Goal: Task Accomplishment & Management: Manage account settings

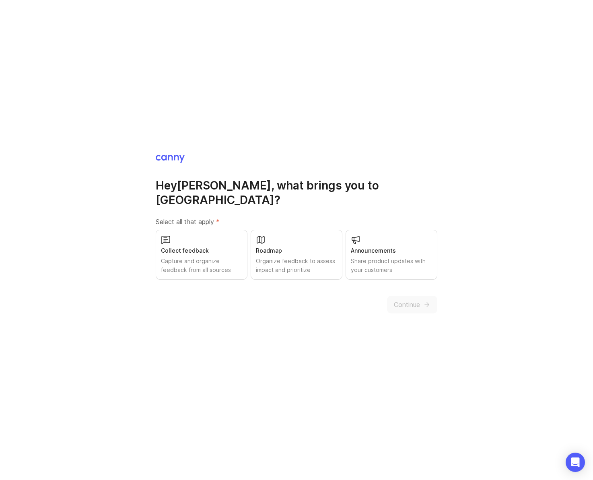
click at [395, 264] on div "Share product updates with your customers" at bounding box center [391, 266] width 81 height 18
click at [412, 300] on span "Continue" at bounding box center [407, 305] width 26 height 10
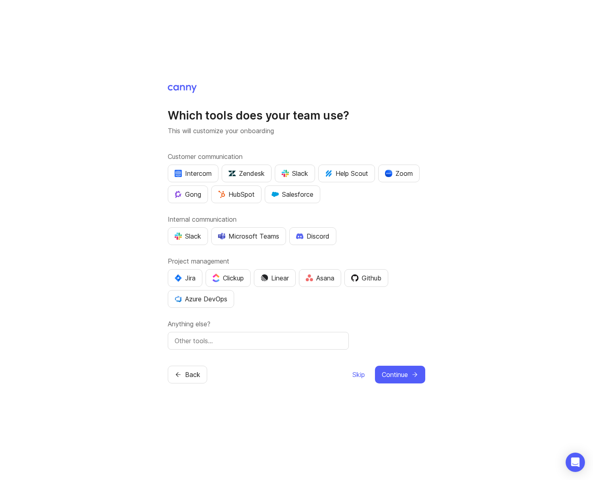
click at [357, 376] on span "Skip" at bounding box center [358, 375] width 12 height 10
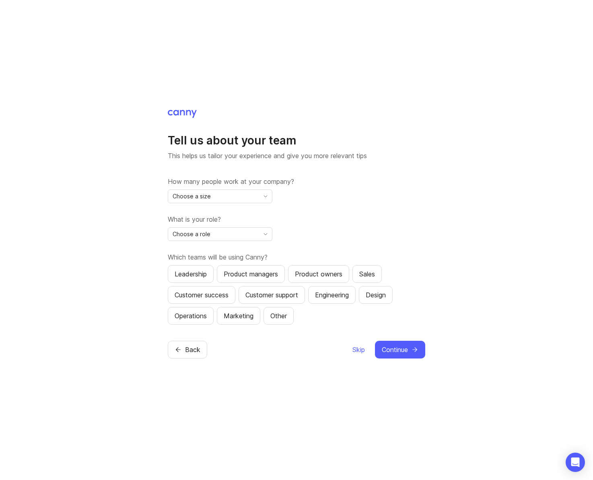
click at [353, 351] on span "Skip" at bounding box center [358, 350] width 12 height 10
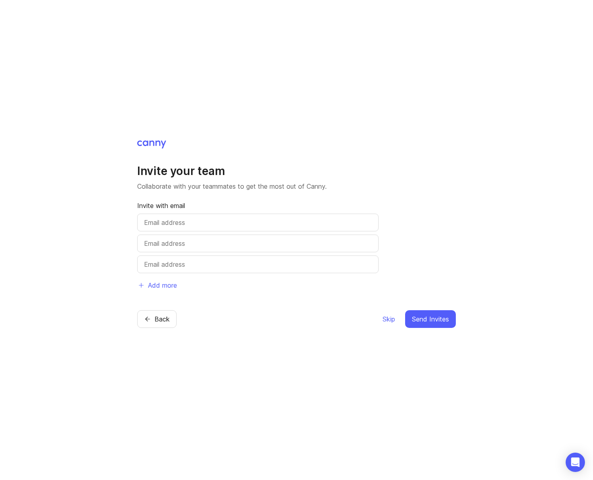
click at [387, 319] on span "Skip" at bounding box center [388, 319] width 12 height 10
click at [387, 317] on span "Skip" at bounding box center [388, 319] width 12 height 10
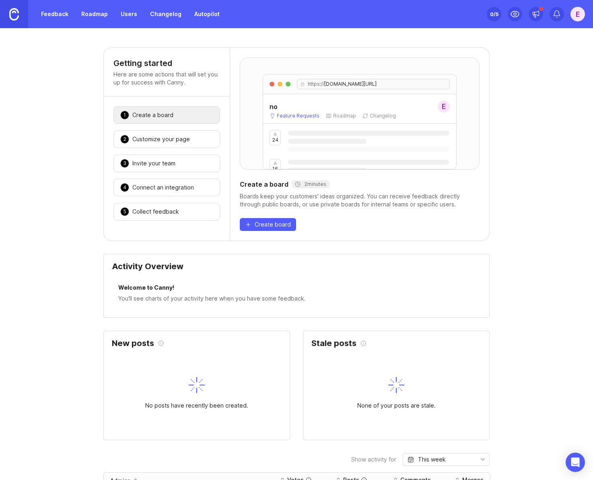
click at [573, 16] on div "E" at bounding box center [577, 14] width 14 height 14
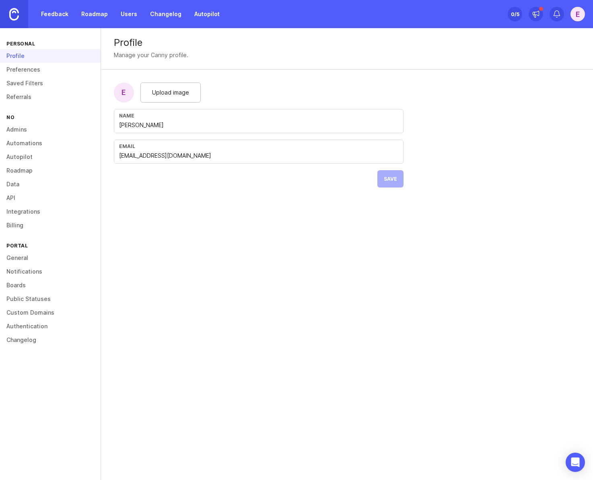
click at [29, 69] on link "Preferences" at bounding box center [50, 70] width 101 height 14
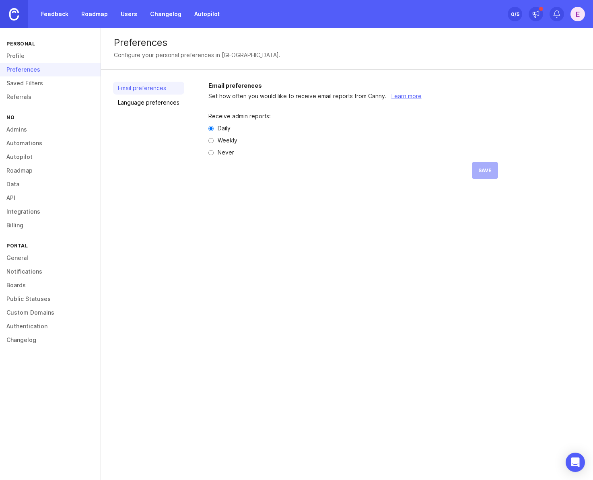
click at [27, 80] on link "Saved Filters" at bounding box center [50, 83] width 101 height 14
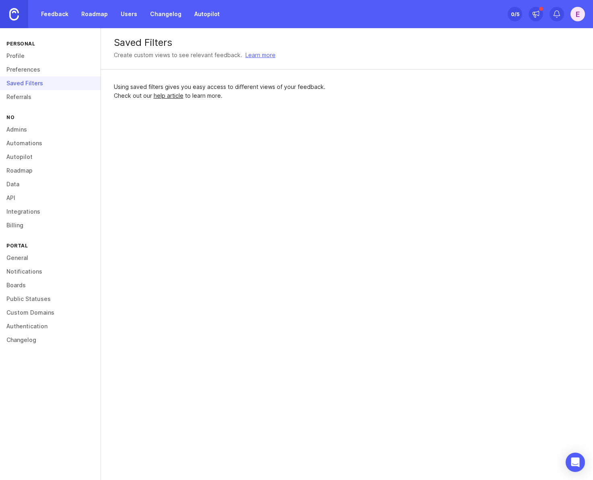
click at [27, 89] on div "Saved Filters" at bounding box center [50, 83] width 101 height 14
click at [27, 94] on link "Referrals" at bounding box center [50, 97] width 101 height 14
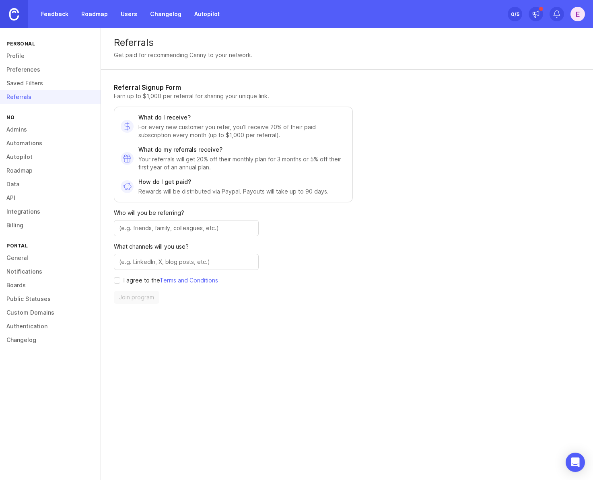
click at [21, 257] on link "General" at bounding box center [50, 258] width 101 height 14
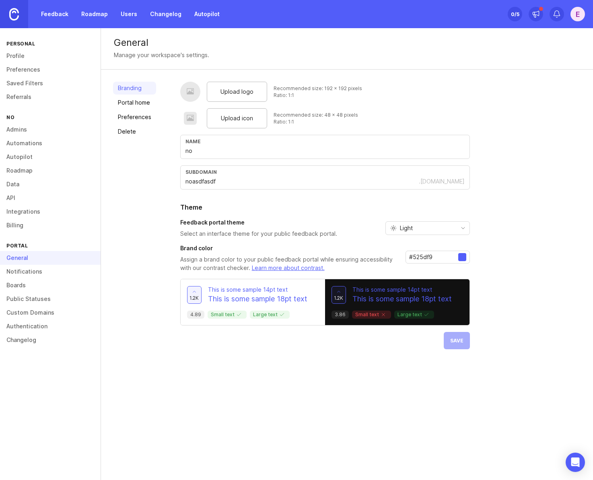
click at [136, 127] on link "Delete" at bounding box center [134, 131] width 43 height 13
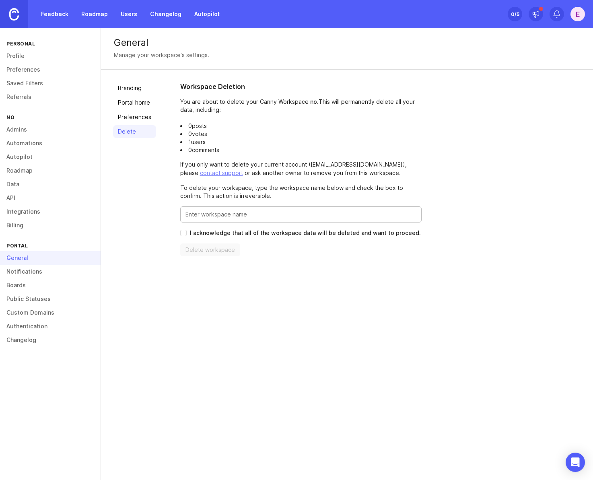
click at [198, 217] on input "Enter this workspace's name to confirm" at bounding box center [300, 214] width 231 height 9
click at [183, 233] on input "I acknowledge that all of the workspace data will be deleted and want to procee…" at bounding box center [183, 233] width 6 height 6
checkbox input "true"
click at [253, 173] on p "If you only want to delete your current account ( epetruno@shopmonkey.io ), ple…" at bounding box center [300, 168] width 241 height 17
click at [20, 58] on link "Profile" at bounding box center [50, 56] width 101 height 14
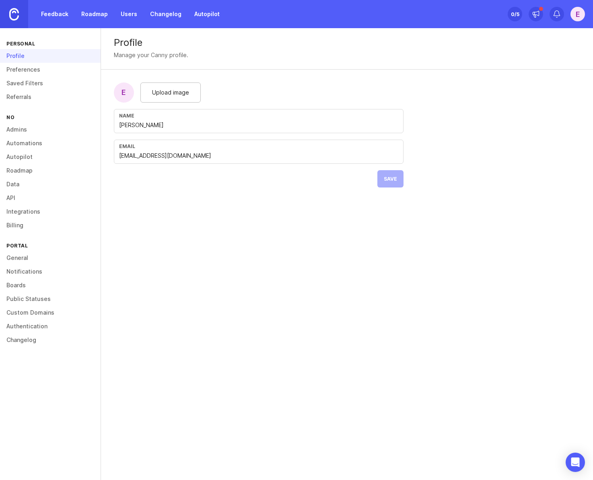
click at [34, 70] on link "Preferences" at bounding box center [50, 70] width 101 height 14
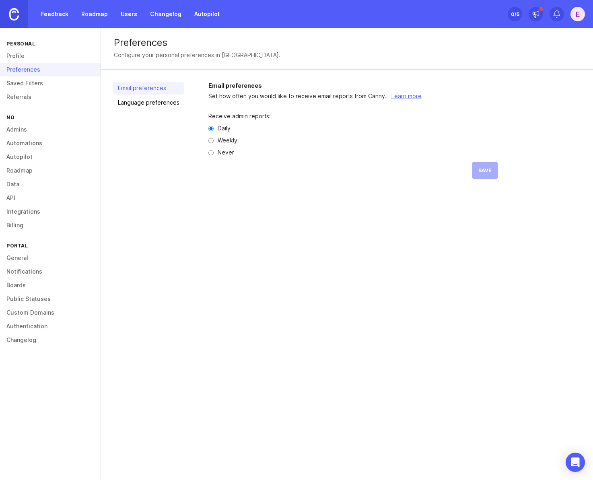
click at [36, 84] on link "Saved Filters" at bounding box center [50, 83] width 101 height 14
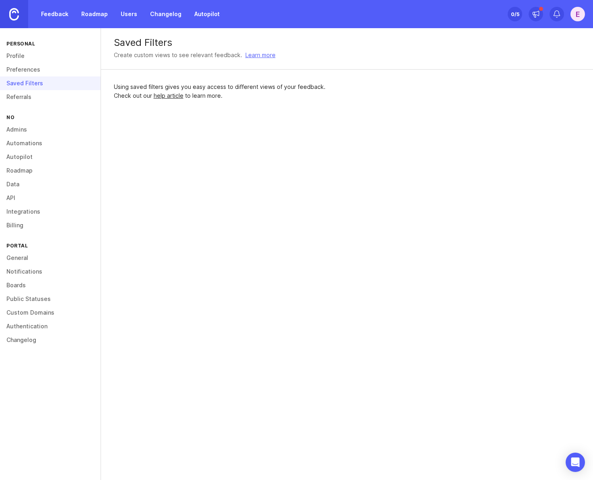
click at [36, 95] on link "Referrals" at bounding box center [50, 97] width 101 height 14
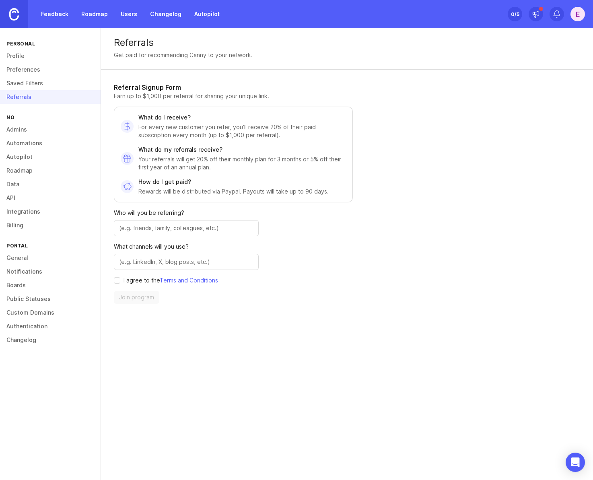
click at [38, 113] on div "no" at bounding box center [50, 117] width 101 height 11
click at [39, 125] on link "Admins" at bounding box center [50, 130] width 101 height 14
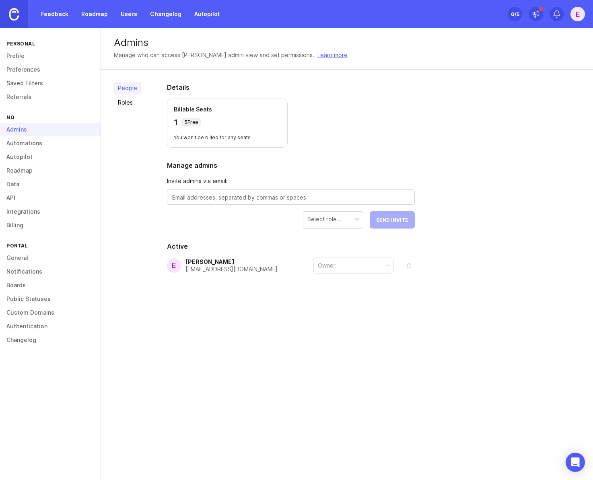
click at [37, 145] on link "Automations" at bounding box center [50, 143] width 101 height 14
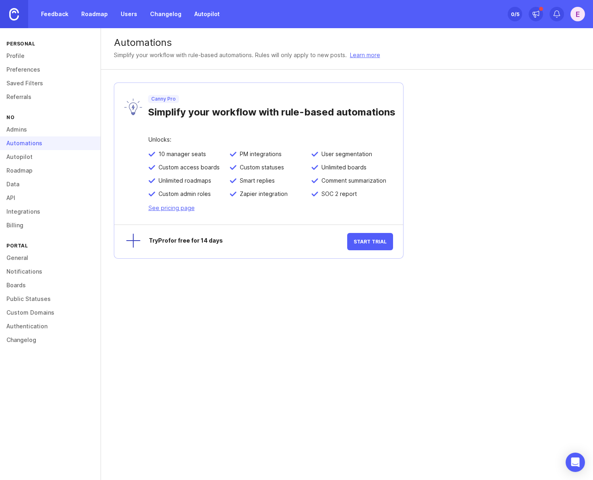
click at [40, 156] on link "Autopilot" at bounding box center [50, 157] width 101 height 14
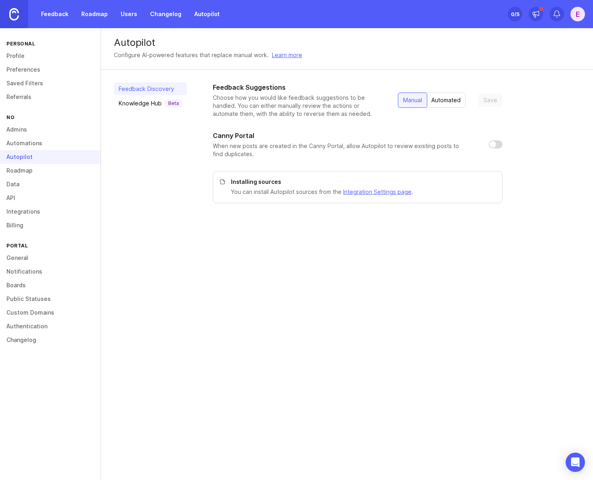
click at [29, 171] on link "Roadmap" at bounding box center [50, 171] width 101 height 14
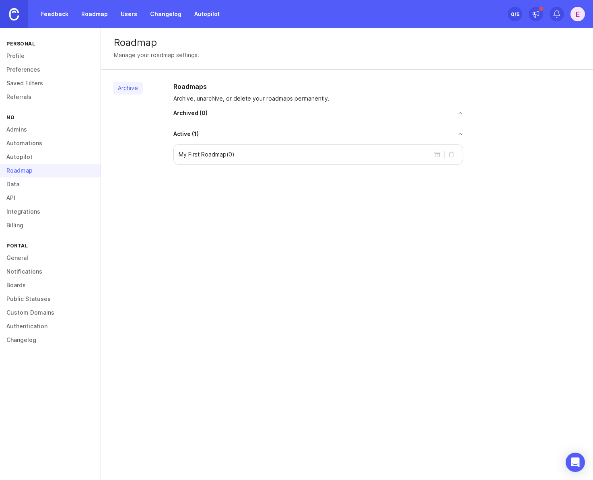
click at [29, 184] on link "Data" at bounding box center [50, 184] width 101 height 14
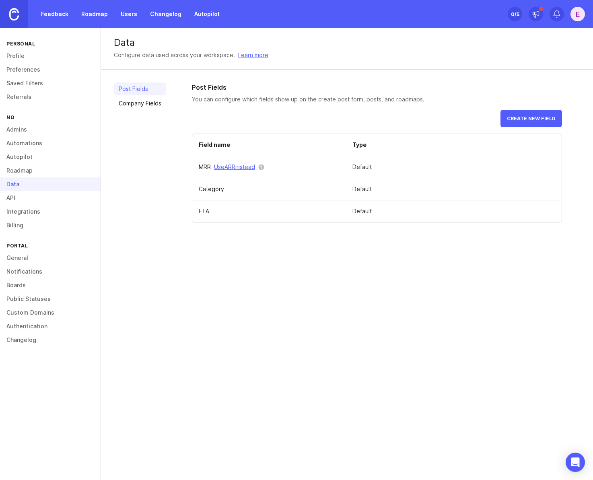
click at [38, 227] on link "Billing" at bounding box center [50, 225] width 101 height 14
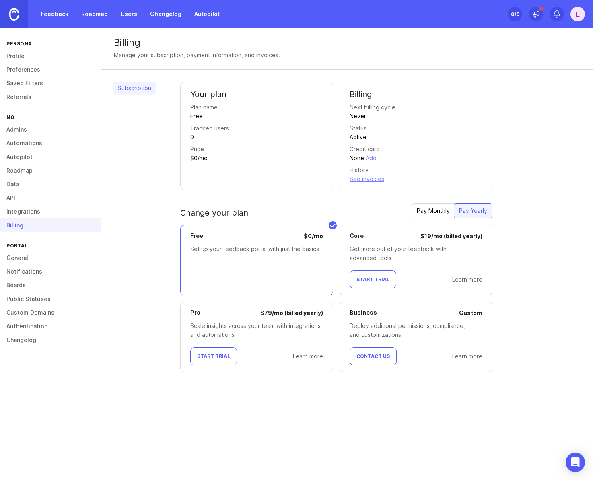
click at [38, 265] on link "Notifications" at bounding box center [50, 272] width 101 height 14
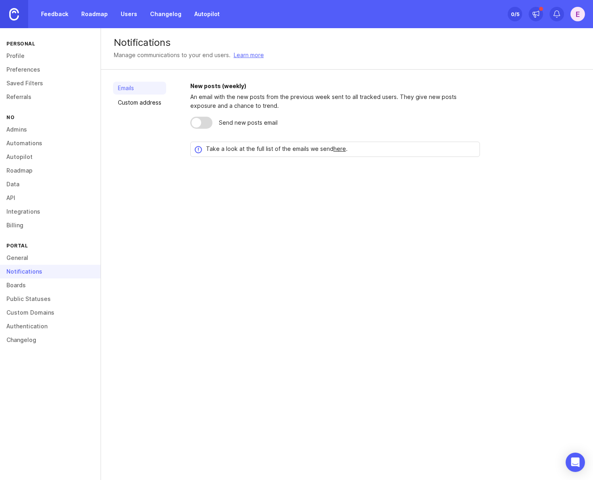
click at [37, 259] on link "General" at bounding box center [50, 258] width 101 height 14
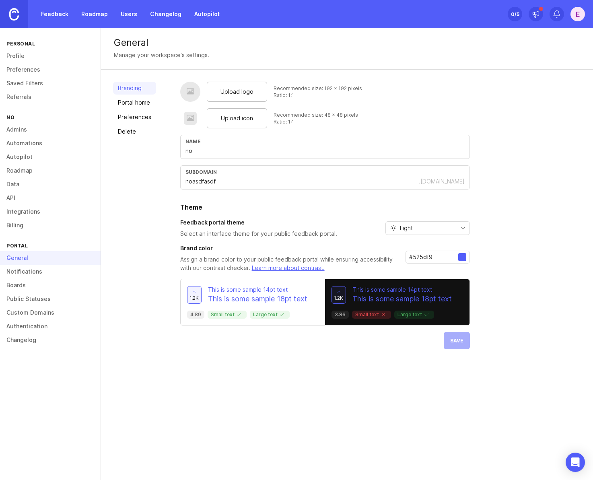
click at [196, 184] on input "noasdfasdf" at bounding box center [301, 181] width 233 height 9
click at [44, 228] on link "Billing" at bounding box center [50, 225] width 101 height 14
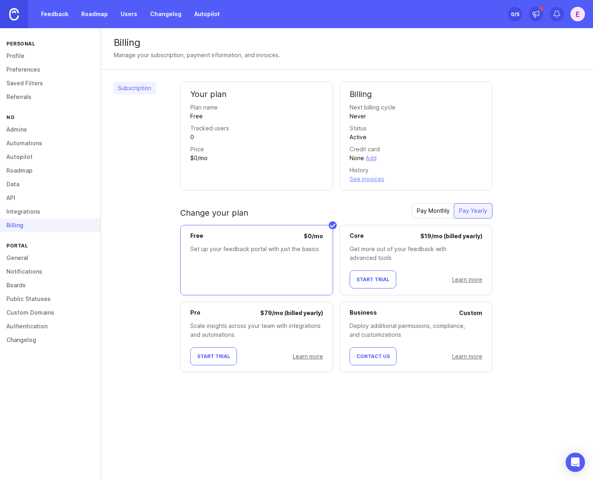
click at [26, 209] on link "Integrations" at bounding box center [50, 212] width 101 height 14
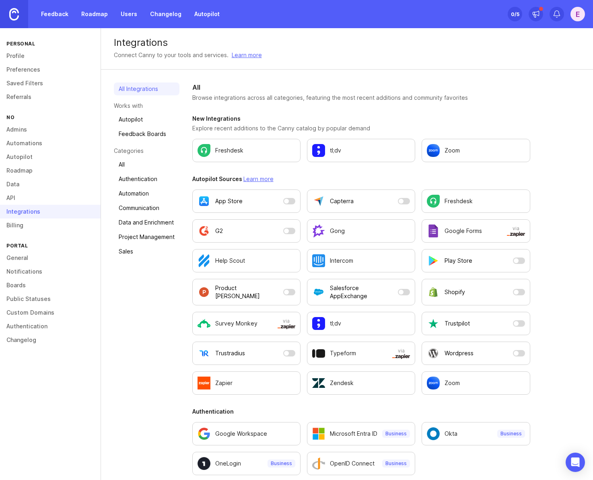
click at [36, 342] on link "Changelog" at bounding box center [50, 340] width 101 height 14
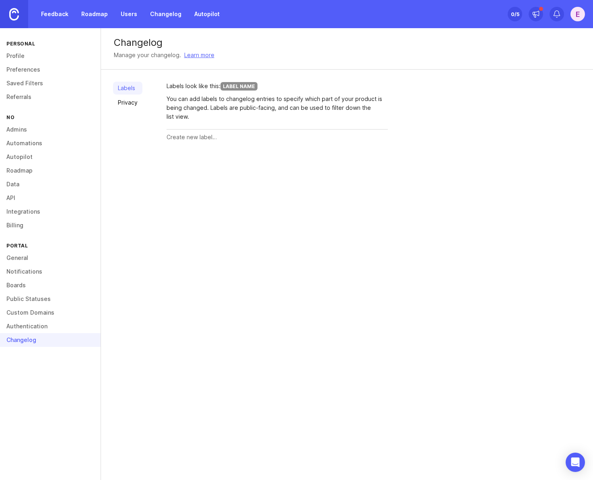
click at [34, 329] on link "Authentication" at bounding box center [50, 326] width 101 height 14
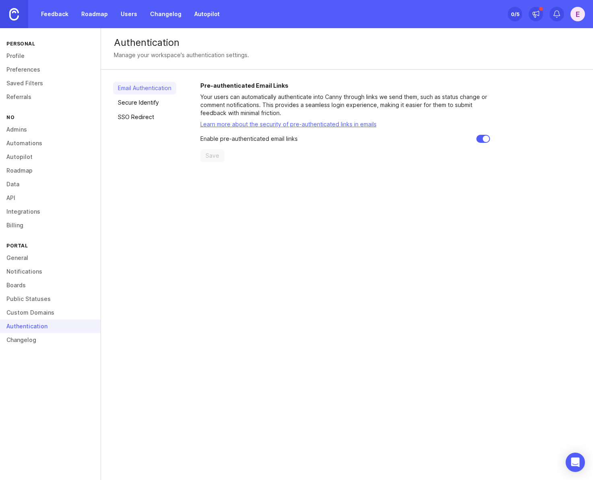
click at [38, 312] on link "Custom Domains" at bounding box center [50, 313] width 101 height 14
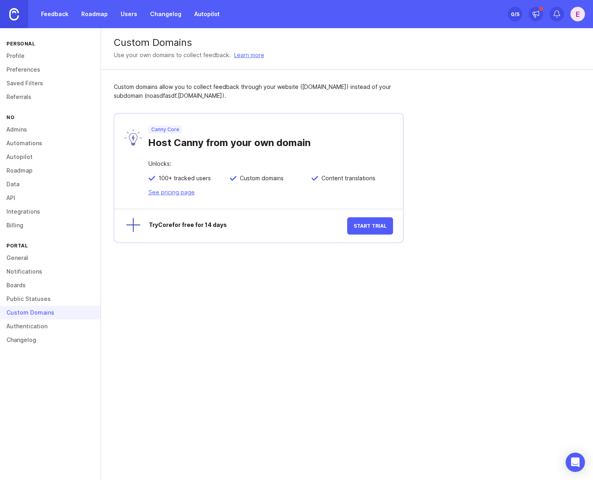
click at [33, 298] on link "Public Statuses" at bounding box center [50, 299] width 101 height 14
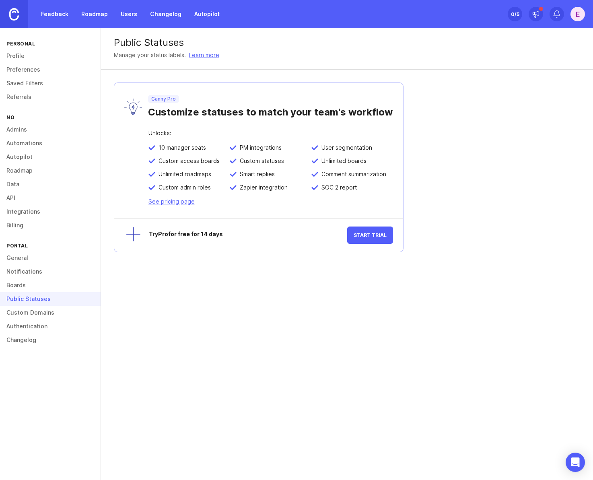
click at [23, 259] on link "General" at bounding box center [50, 258] width 101 height 14
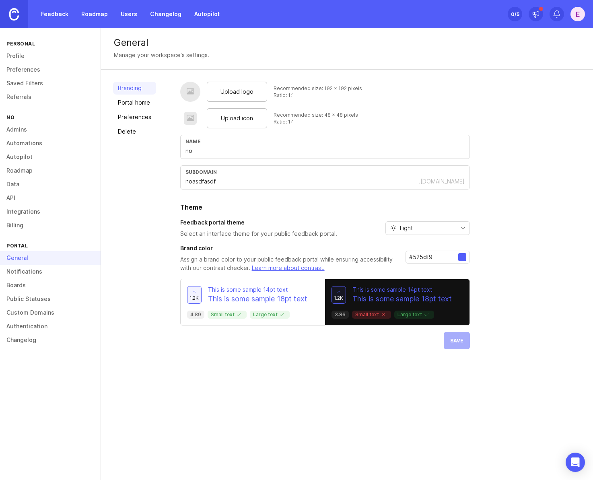
click at [129, 132] on link "Delete" at bounding box center [134, 131] width 43 height 13
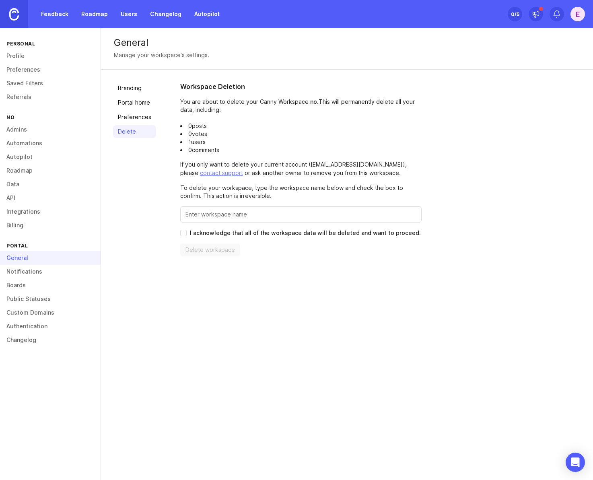
click at [193, 214] on input "Enter this workspace's name to confirm" at bounding box center [300, 214] width 231 height 9
paste input "noasdfasdf"
type input "noasdfasdf"
click at [193, 229] on div "Workspace Deletion You are about to delete your Canny Workspace no . This will …" at bounding box center [300, 169] width 241 height 175
click at [185, 233] on input "I acknowledge that all of the workspace data will be deleted and want to procee…" at bounding box center [183, 233] width 6 height 6
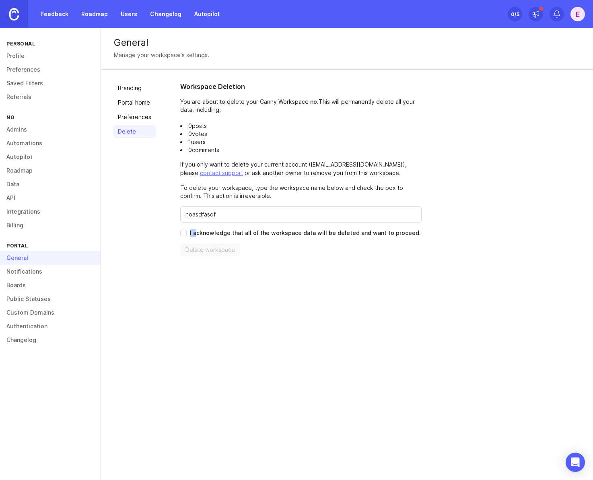
checkbox input "true"
click at [193, 248] on span "Delete workspace" at bounding box center [209, 250] width 49 height 8
click at [146, 253] on div "Branding Portal home Preferences Delete" at bounding box center [134, 169] width 43 height 175
click at [228, 215] on input "noasdfasdf" at bounding box center [300, 214] width 231 height 9
click at [257, 245] on div "Delete workspace" at bounding box center [300, 249] width 241 height 13
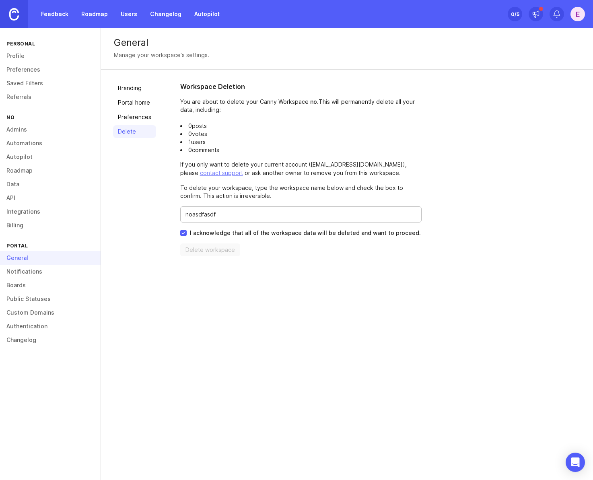
drag, startPoint x: 237, startPoint y: 214, endPoint x: 158, endPoint y: 210, distance: 78.9
click at [158, 210] on div "Branding Portal home Preferences Delete Workspace Deletion You are about to del…" at bounding box center [347, 169] width 492 height 199
click at [230, 214] on input "noasdfasdf" at bounding box center [300, 214] width 231 height 9
click at [245, 251] on div "Delete workspace" at bounding box center [300, 249] width 241 height 13
drag, startPoint x: 222, startPoint y: 214, endPoint x: 134, endPoint y: 214, distance: 87.7
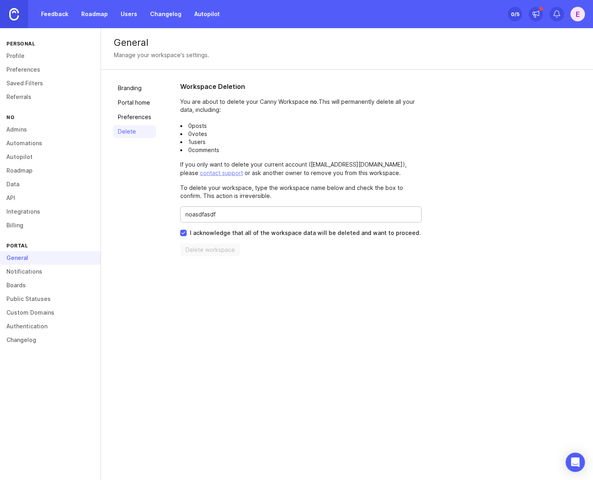
click at [134, 214] on div "Branding Portal home Preferences Delete Workspace Deletion You are about to del…" at bounding box center [347, 169] width 492 height 199
type input "no"
click at [195, 248] on span "Delete workspace" at bounding box center [209, 250] width 49 height 8
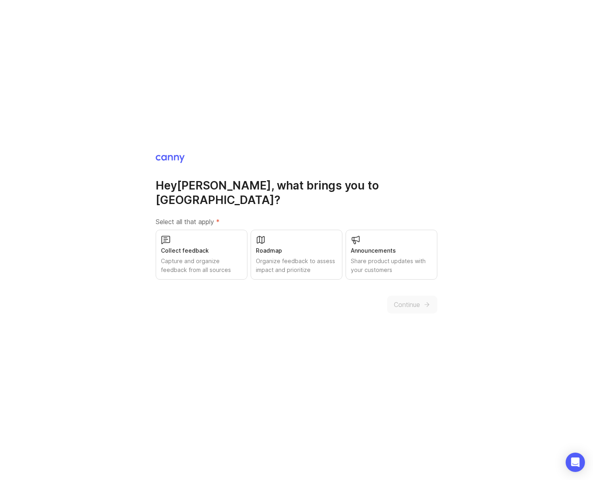
click at [182, 259] on div "Capture and organize feedback from all sources" at bounding box center [201, 266] width 81 height 18
click at [430, 300] on button "Continue" at bounding box center [412, 305] width 50 height 18
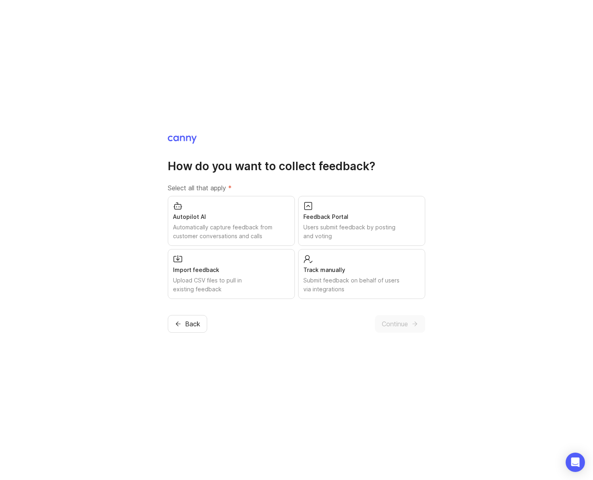
click at [201, 331] on button "Back" at bounding box center [187, 324] width 39 height 18
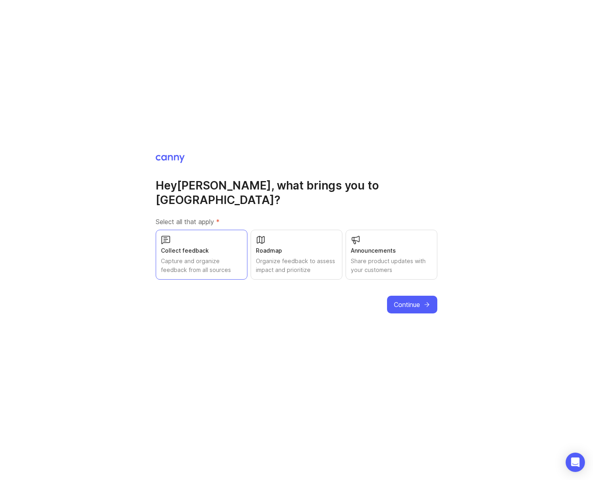
click at [395, 300] on span "Continue" at bounding box center [407, 305] width 26 height 10
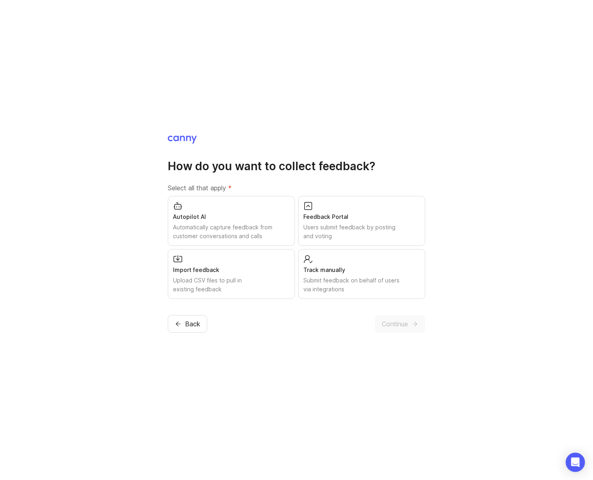
click at [381, 283] on div "Submit feedback on behalf of users via integrations" at bounding box center [361, 285] width 117 height 18
click at [396, 311] on div "How do you want to collect feedback? Select all that apply * Autopilot AI Autom…" at bounding box center [296, 234] width 257 height 198
click at [396, 322] on span "Continue" at bounding box center [395, 324] width 26 height 10
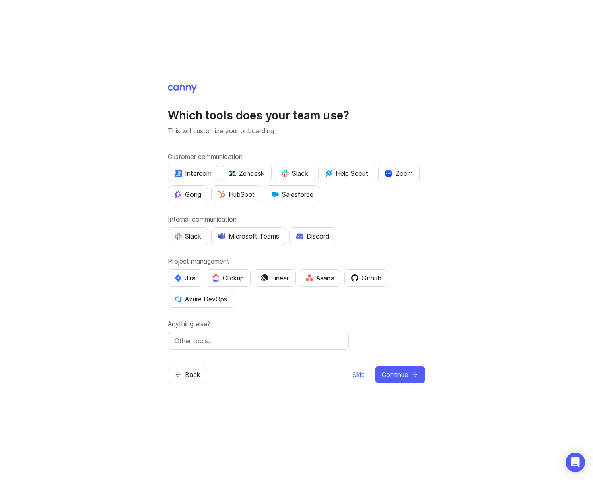
drag, startPoint x: 366, startPoint y: 372, endPoint x: 357, endPoint y: 372, distance: 9.2
click at [366, 372] on div "Skip Continue" at bounding box center [388, 375] width 73 height 18
click at [357, 373] on span "Skip" at bounding box center [358, 375] width 12 height 10
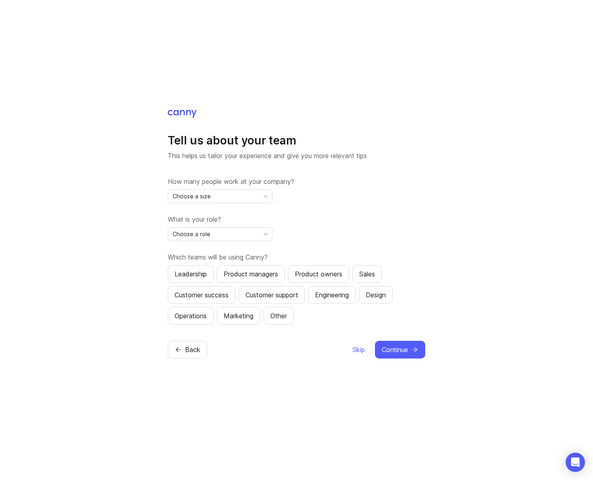
click at [355, 355] on button "Skip" at bounding box center [358, 350] width 13 height 18
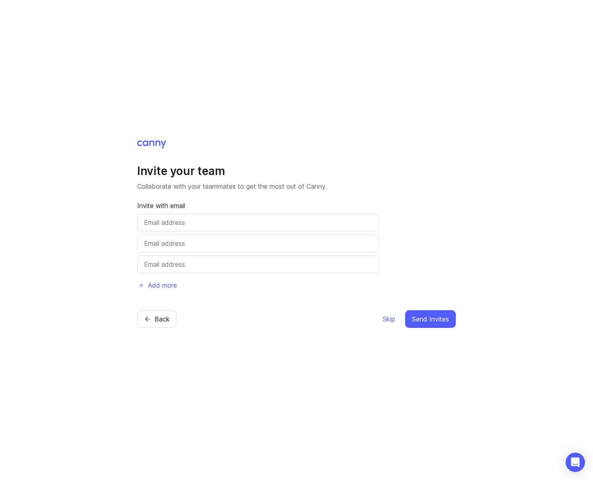
click at [384, 323] on button "Skip" at bounding box center [388, 319] width 13 height 18
click at [384, 321] on span "Skip" at bounding box center [388, 319] width 12 height 10
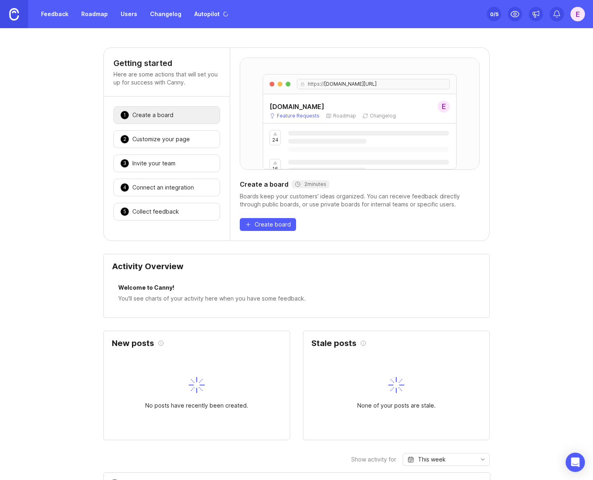
click at [574, 18] on div "E" at bounding box center [577, 14] width 14 height 14
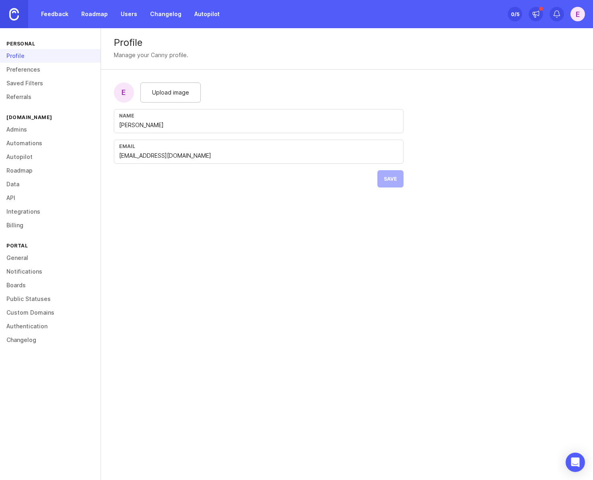
click at [37, 70] on link "Preferences" at bounding box center [50, 70] width 101 height 14
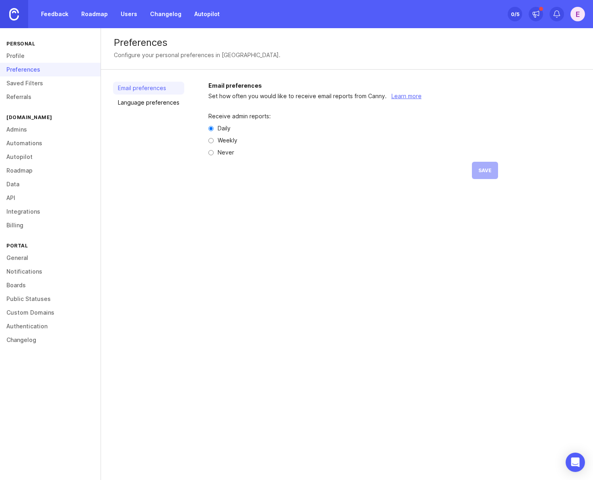
click at [35, 98] on link "Referrals" at bounding box center [50, 97] width 101 height 14
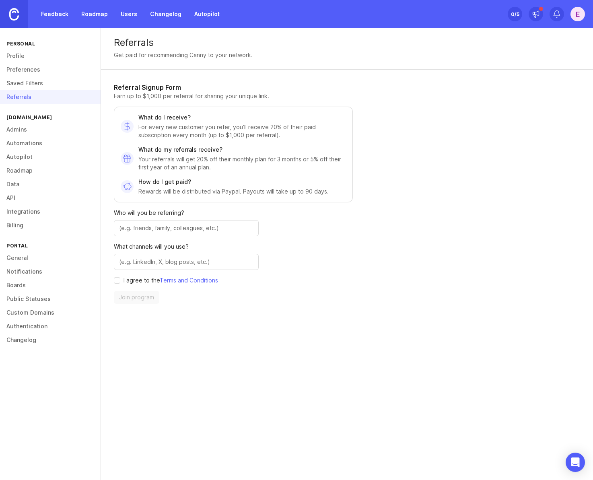
click at [30, 130] on link "Admins" at bounding box center [50, 130] width 101 height 14
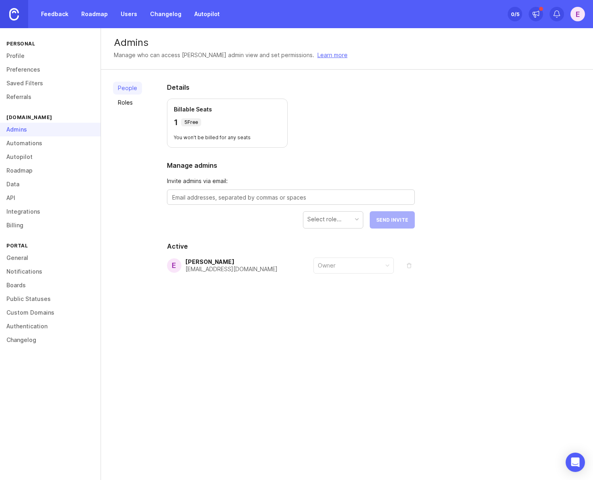
click at [199, 266] on div "[EMAIL_ADDRESS][DOMAIN_NAME]" at bounding box center [231, 269] width 92 height 6
click at [18, 258] on link "General" at bounding box center [50, 258] width 101 height 14
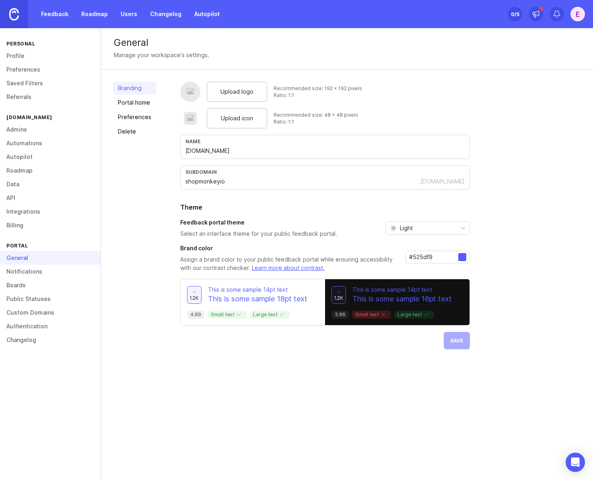
click at [208, 151] on input "[DOMAIN_NAME]" at bounding box center [324, 150] width 279 height 9
click at [150, 219] on div "Branding Portal home Preferences Delete" at bounding box center [134, 215] width 43 height 267
click at [33, 211] on link "Integrations" at bounding box center [50, 212] width 101 height 14
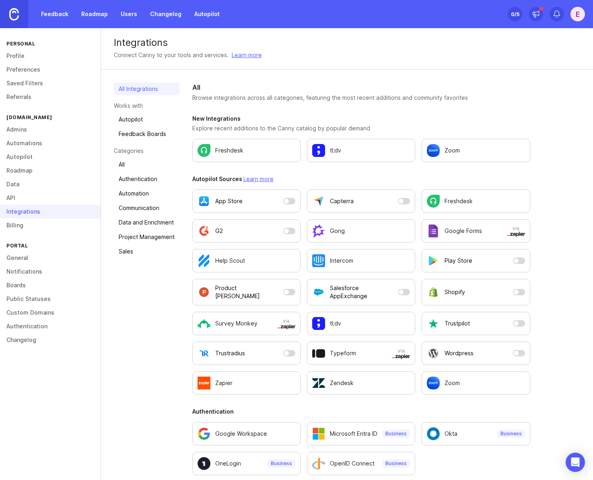
click at [26, 222] on link "Billing" at bounding box center [50, 225] width 101 height 14
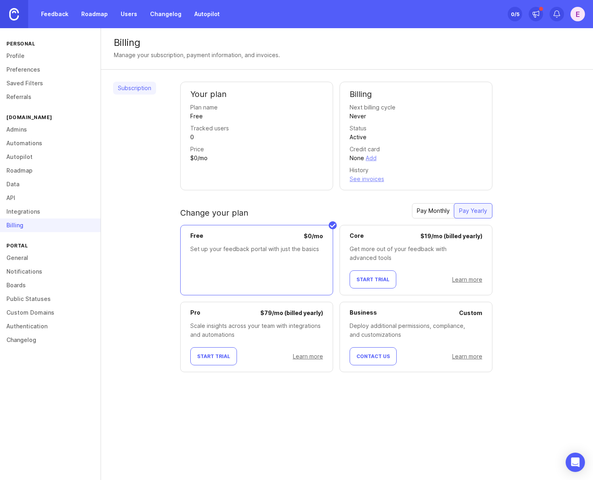
click at [30, 214] on link "Integrations" at bounding box center [50, 212] width 101 height 14
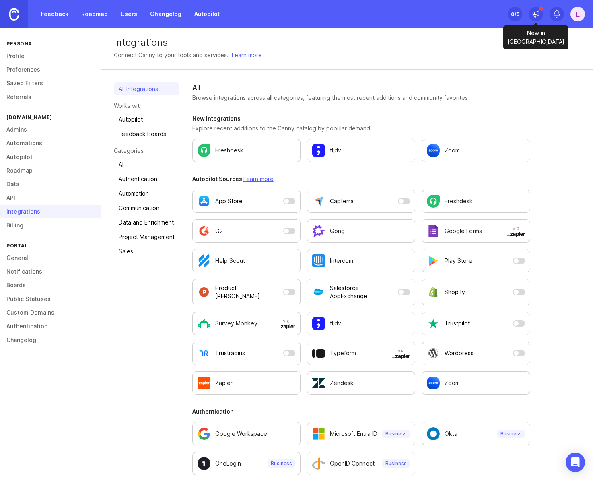
click at [538, 13] on icon at bounding box center [536, 13] width 6 height 5
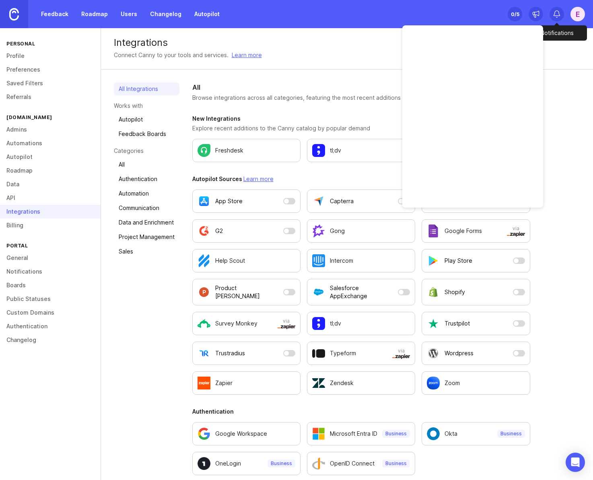
click at [558, 12] on icon at bounding box center [557, 14] width 8 height 8
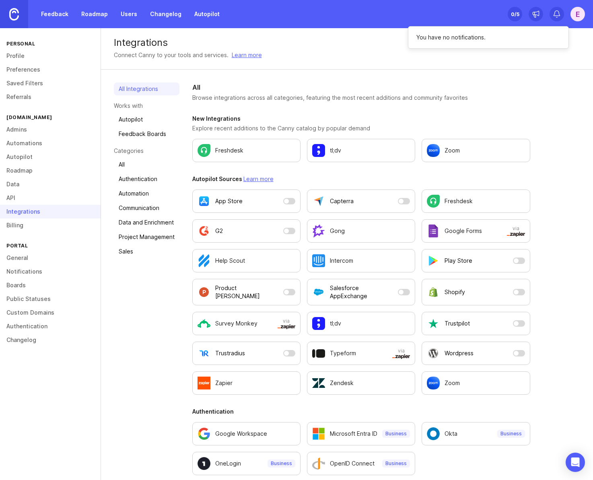
click at [573, 11] on div "E" at bounding box center [577, 14] width 14 height 14
click at [533, 118] on p "Logout" at bounding box center [534, 117] width 19 height 8
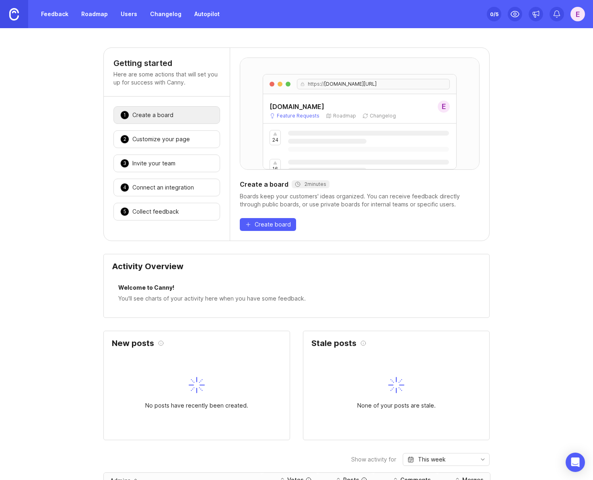
click at [61, 15] on link "Feedback" at bounding box center [54, 14] width 37 height 14
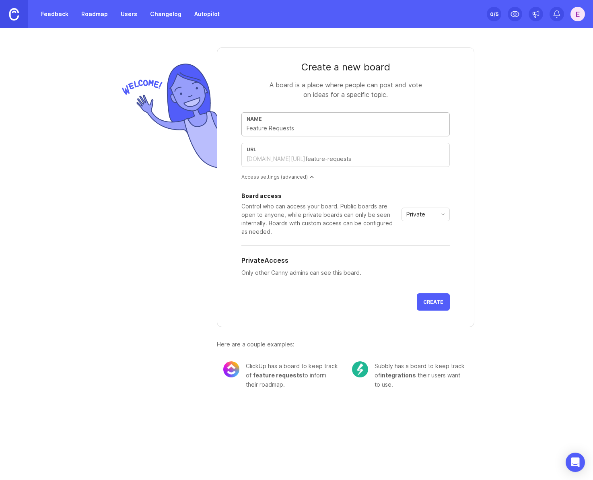
click at [87, 15] on link "Roadmap" at bounding box center [94, 14] width 36 height 14
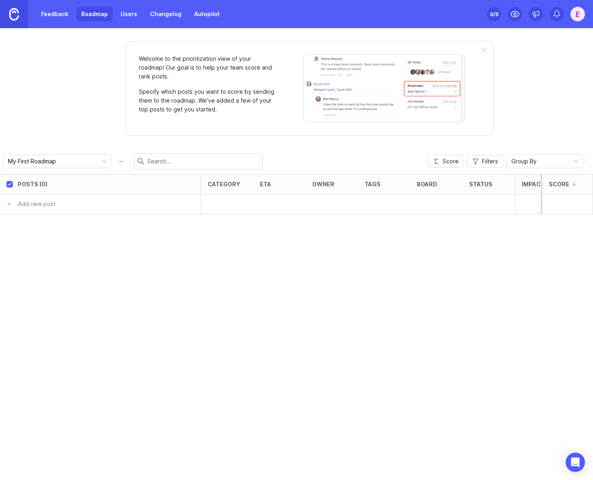
click at [123, 15] on link "Users" at bounding box center [129, 14] width 26 height 14
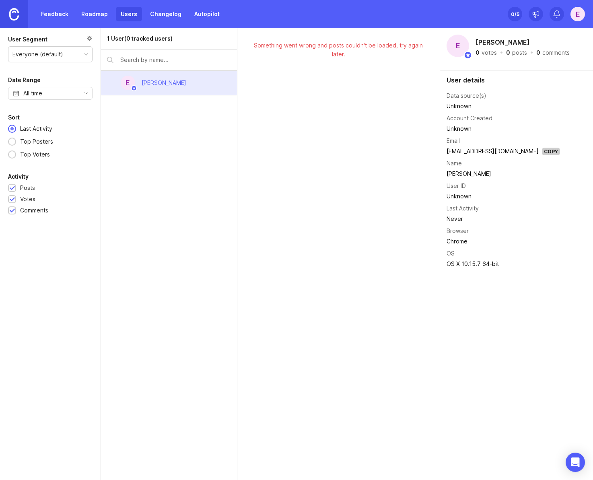
click at [166, 11] on link "Changelog" at bounding box center [165, 14] width 41 height 14
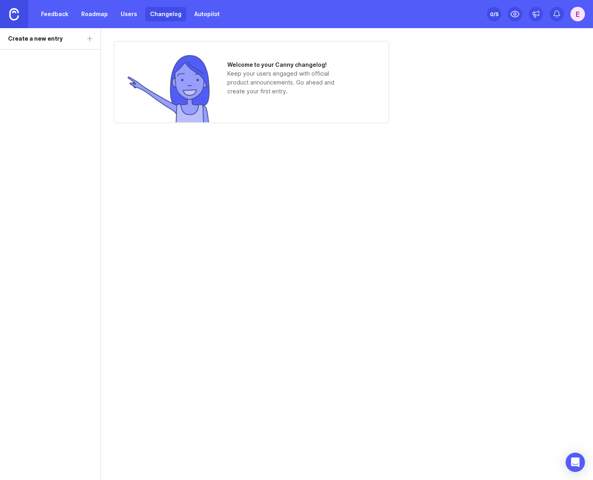
click at [196, 12] on link "Autopilot" at bounding box center [206, 14] width 35 height 14
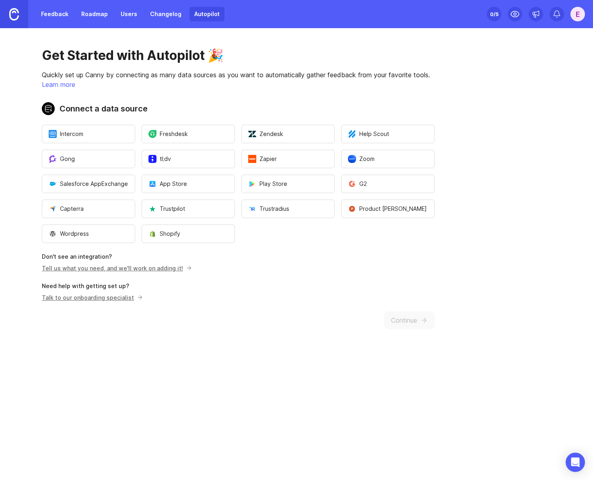
click at [50, 11] on link "Feedback" at bounding box center [54, 14] width 37 height 14
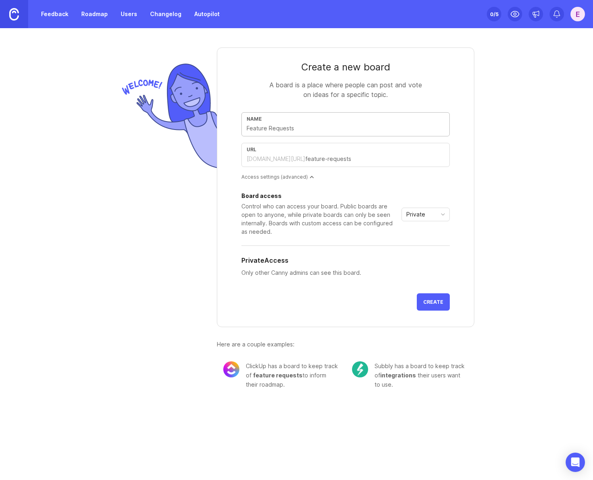
click at [577, 14] on div "E" at bounding box center [577, 14] width 14 height 14
click at [529, 115] on p "Logout" at bounding box center [534, 117] width 19 height 8
